Goal: Book appointment/travel/reservation

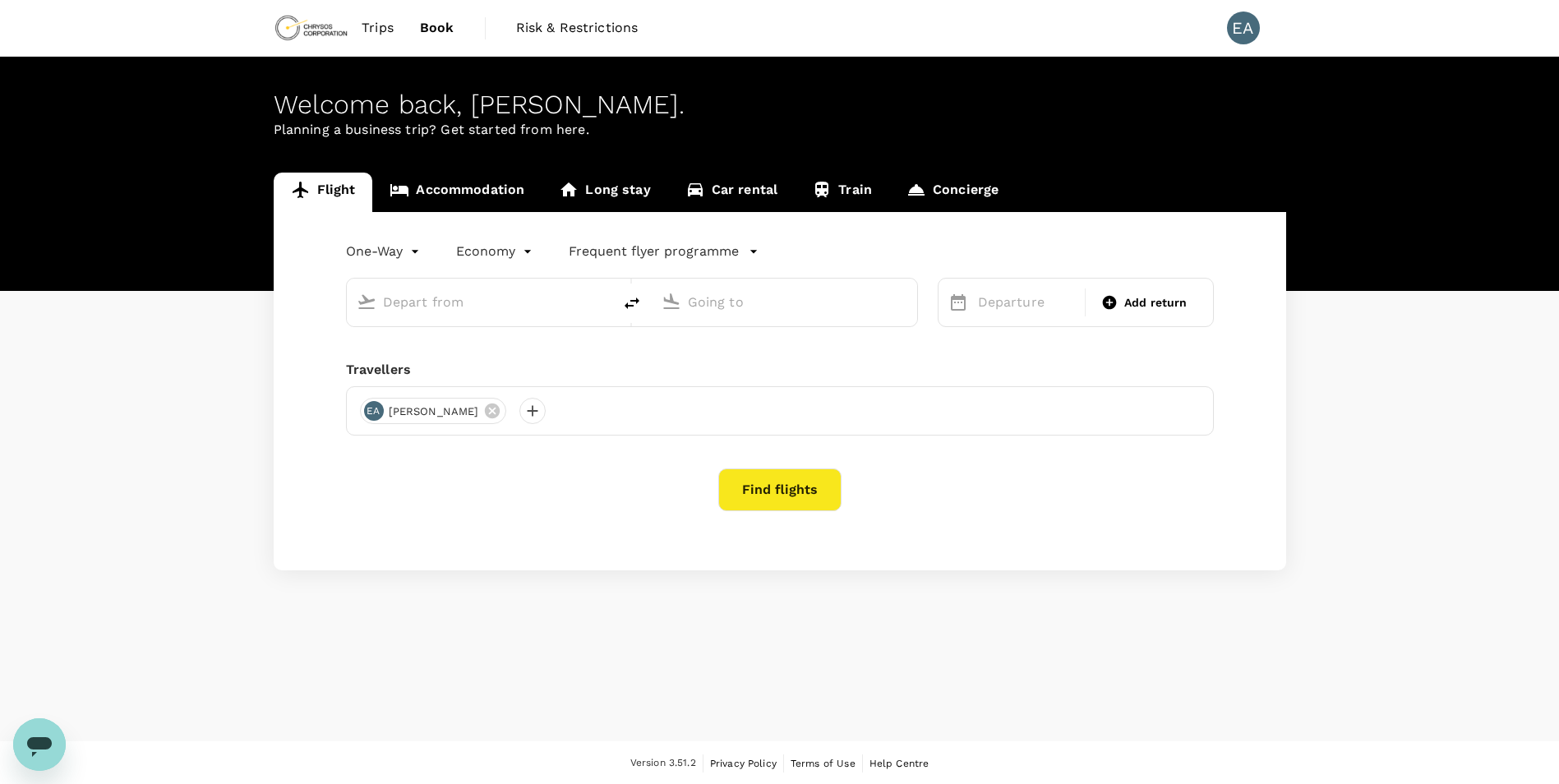
type input "Kumasi Airport (KMS)"
type input "Kotoka Intl (ACC)"
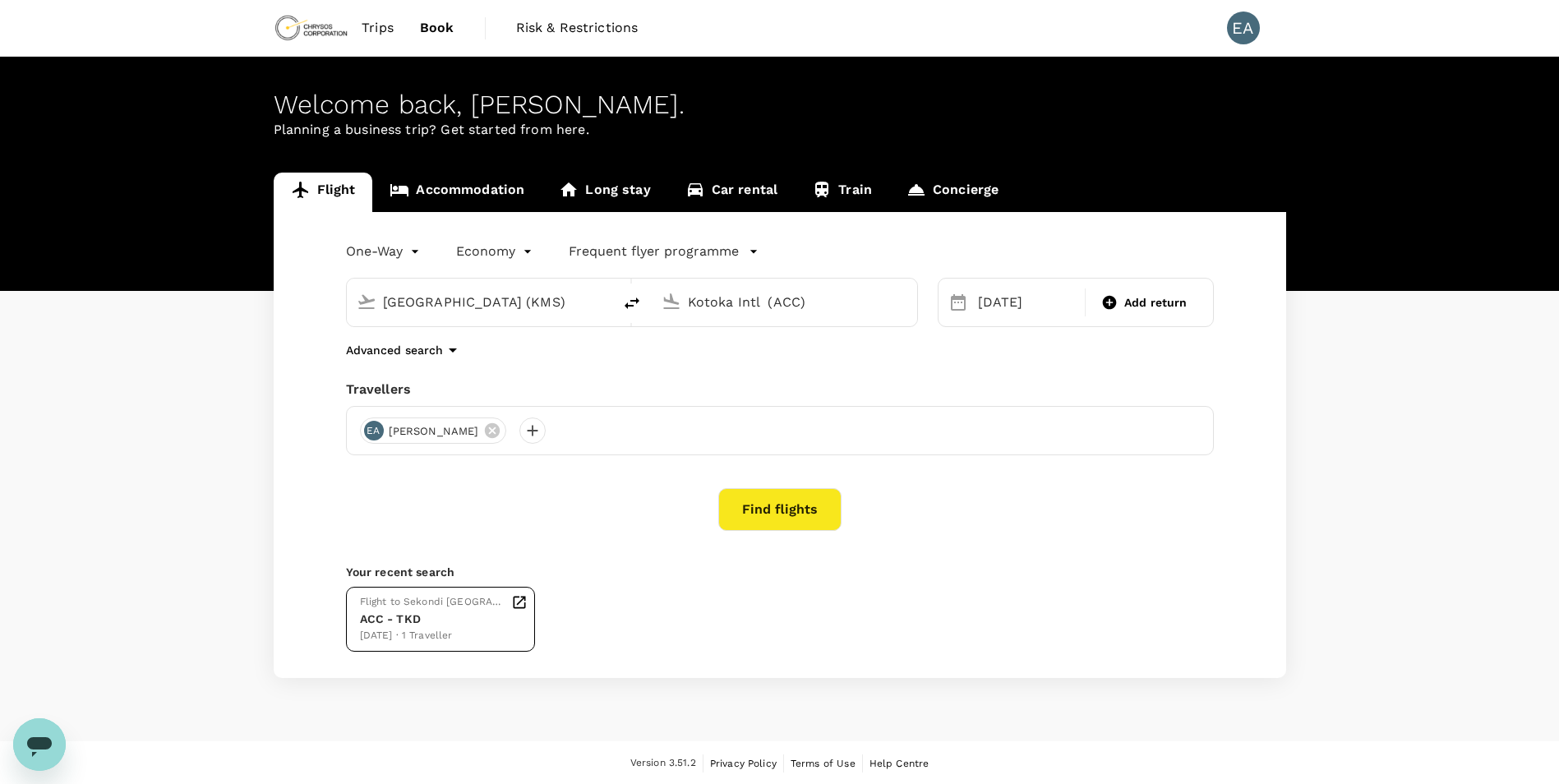
click at [461, 628] on div "07 Sep · 1 Traveller" at bounding box center [433, 636] width 145 height 16
click at [1112, 453] on div "EA Ernest Appiah" at bounding box center [780, 431] width 868 height 50
